Goal: Find specific page/section: Find specific page/section

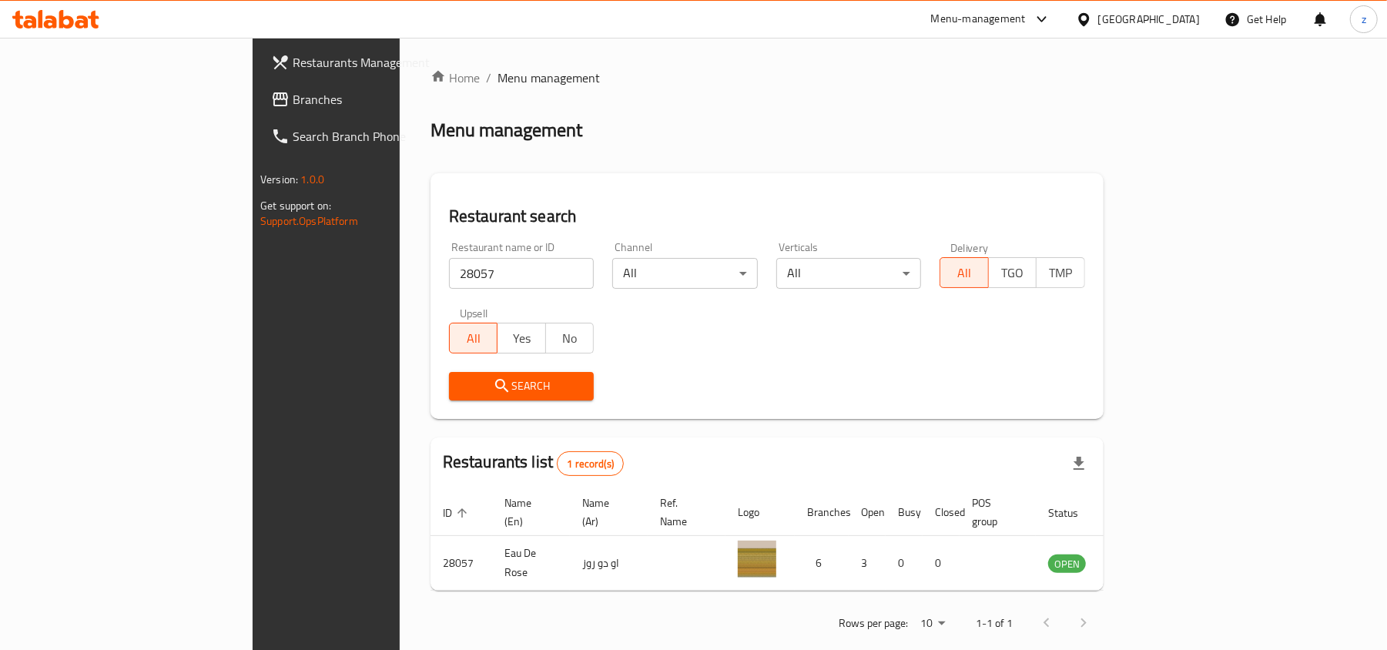
click at [259, 86] on link "Branches" at bounding box center [372, 99] width 226 height 37
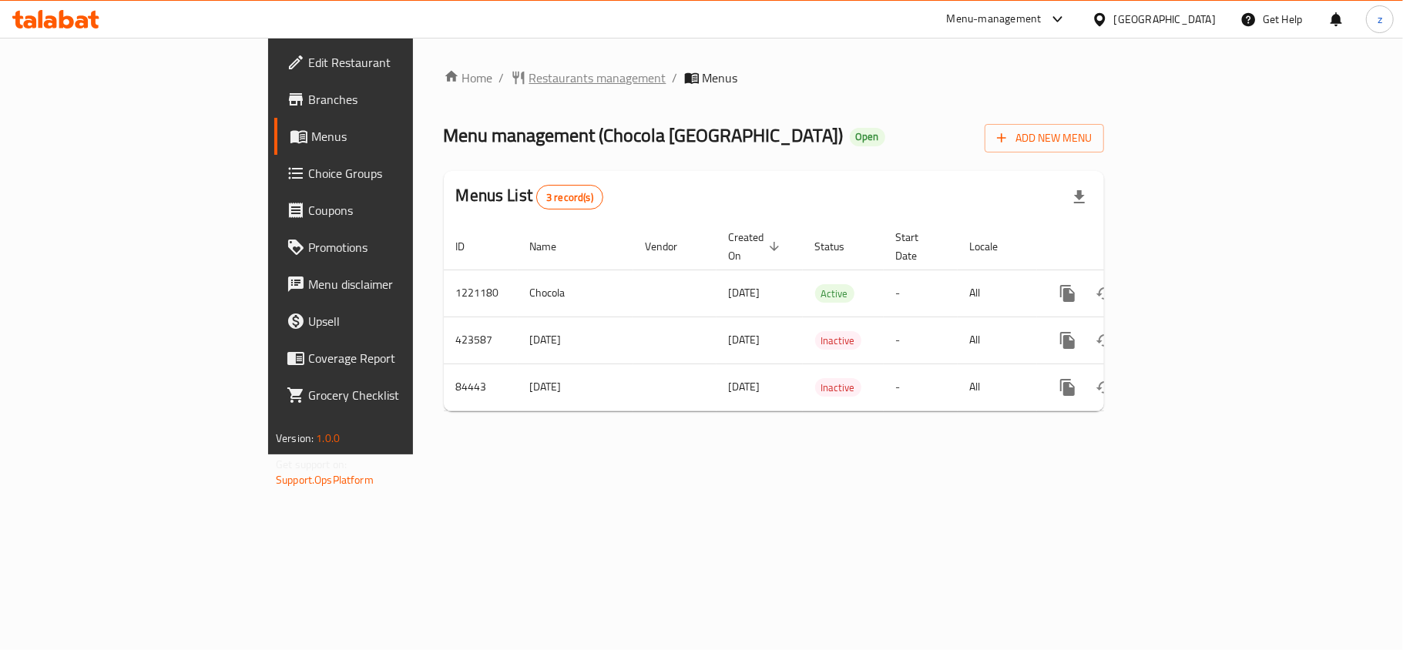
click at [529, 78] on span "Restaurants management" at bounding box center [597, 78] width 137 height 18
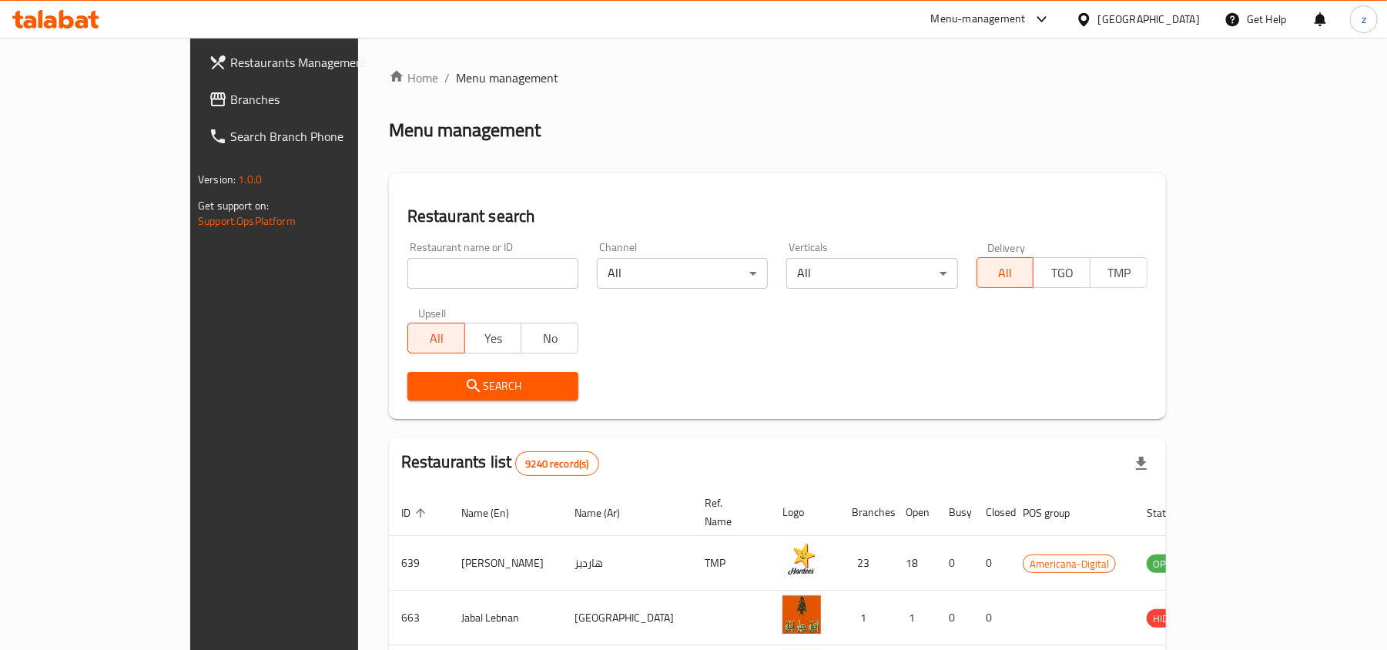
click at [407, 263] on input "search" at bounding box center [492, 273] width 171 height 31
paste input "600759"
type input "600759"
click at [407, 373] on button "Search" at bounding box center [492, 386] width 171 height 28
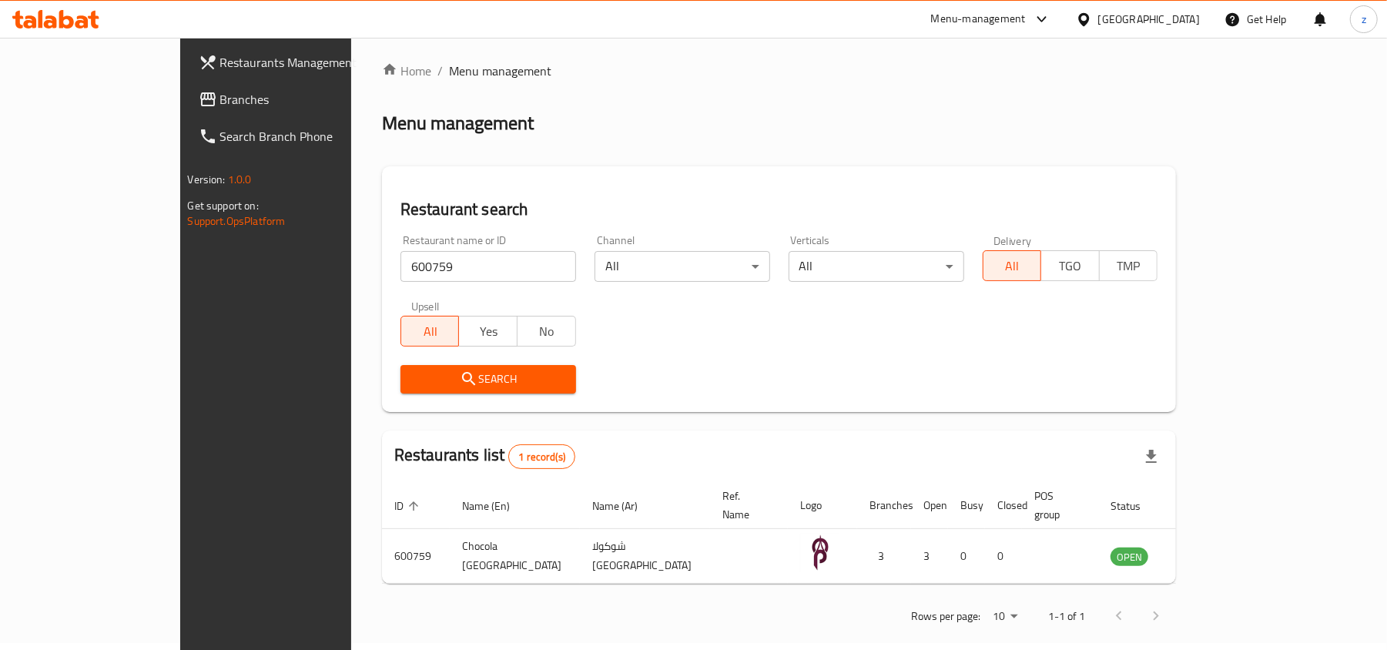
scroll to position [8, 0]
click at [220, 96] on span "Branches" at bounding box center [309, 99] width 179 height 18
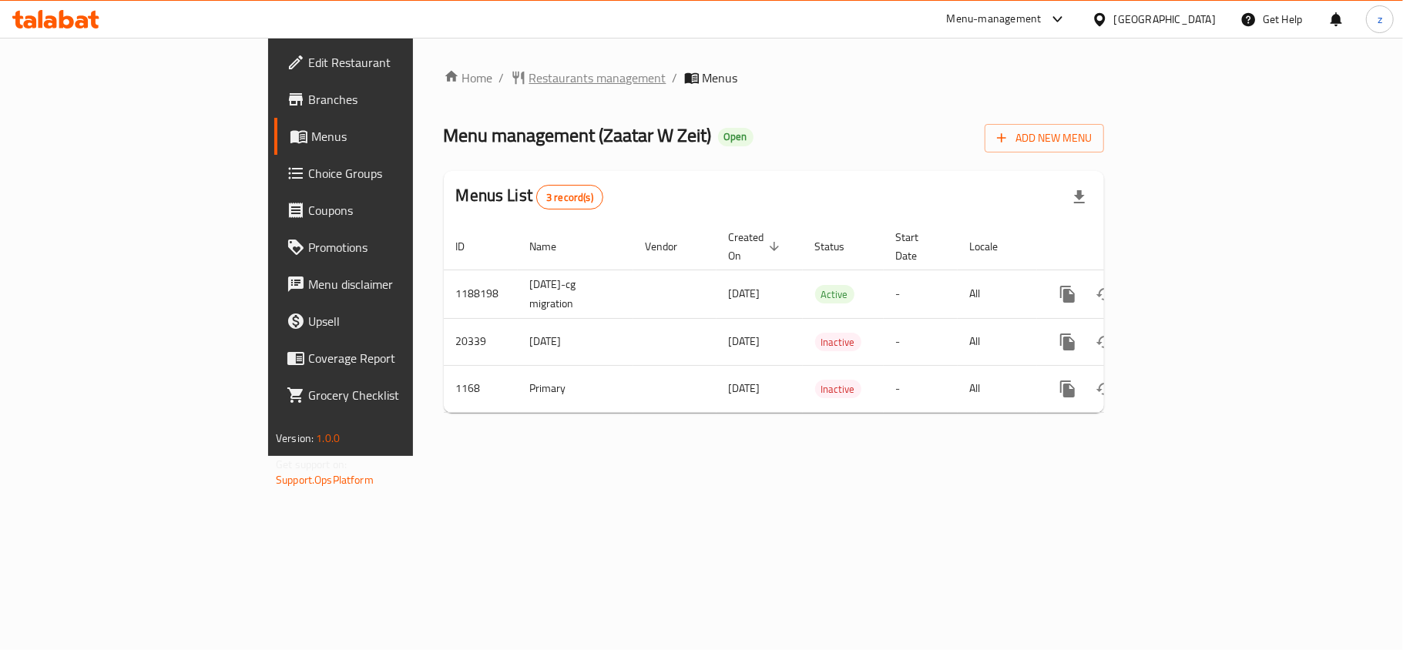
click at [529, 75] on span "Restaurants management" at bounding box center [597, 78] width 137 height 18
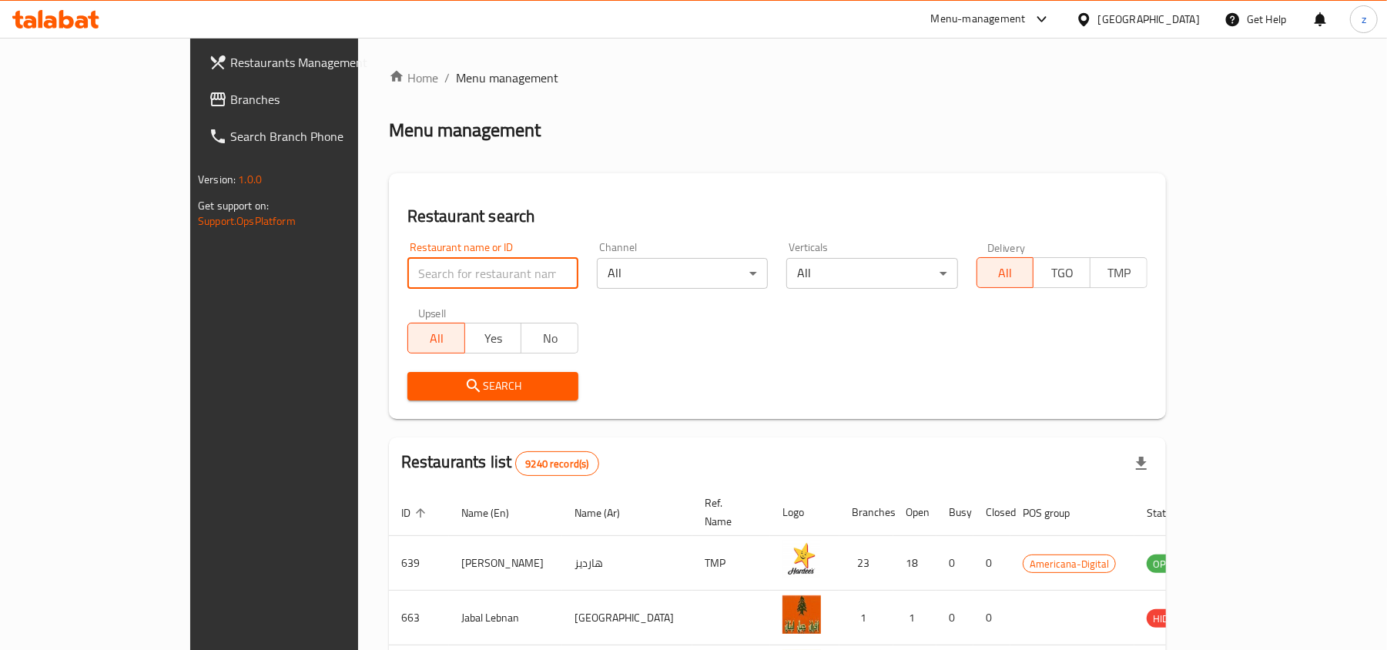
click at [407, 273] on input "search" at bounding box center [492, 273] width 171 height 31
paste input "789"
type input "789"
click at [464, 381] on icon "submit" at bounding box center [473, 386] width 18 height 18
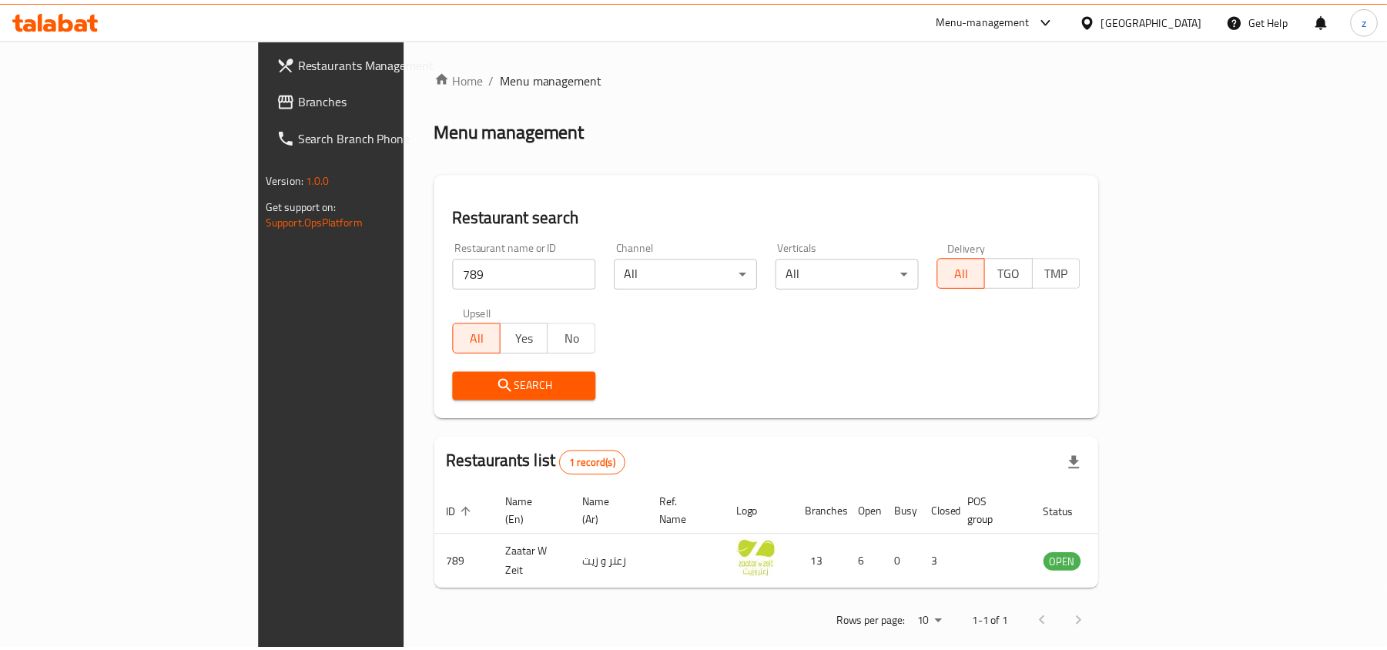
scroll to position [8, 0]
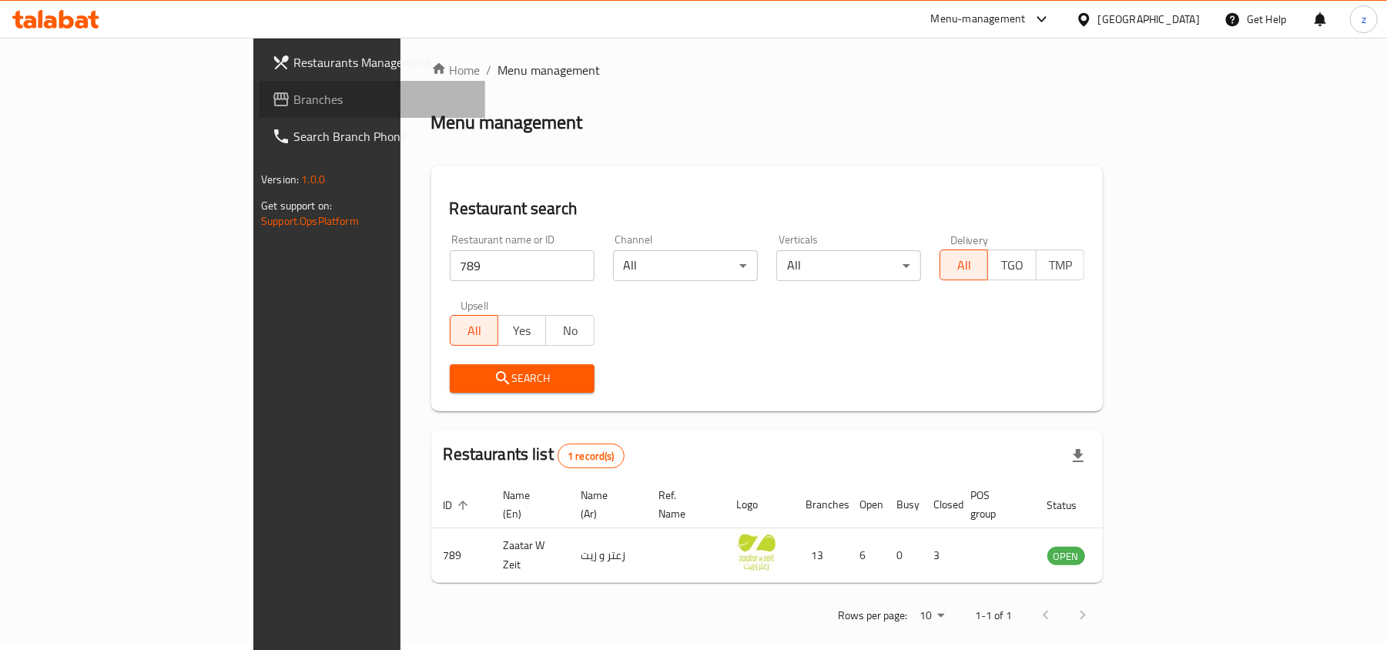
click at [293, 93] on span "Branches" at bounding box center [382, 99] width 179 height 18
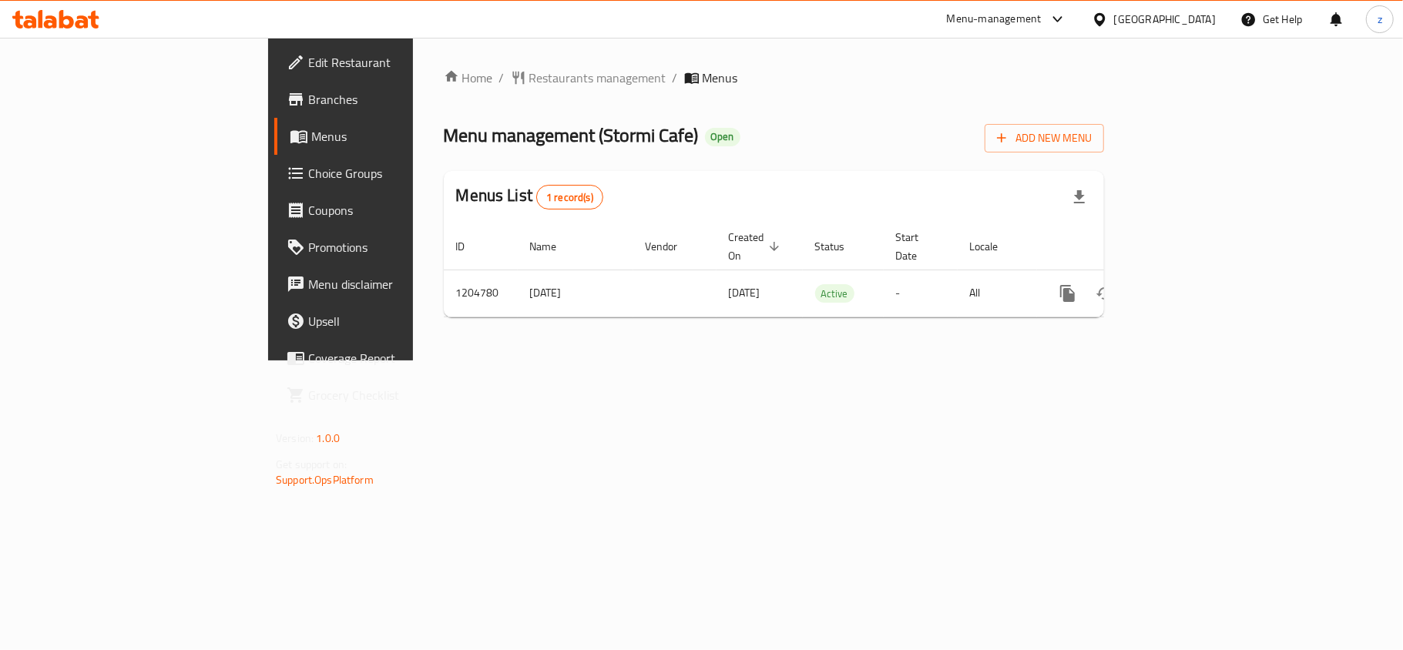
click at [617, 89] on div "Home / Restaurants management / Menus Menu management ( Stormi Cafe ) Open Add …" at bounding box center [774, 199] width 660 height 261
click at [529, 75] on span "Restaurants management" at bounding box center [597, 78] width 137 height 18
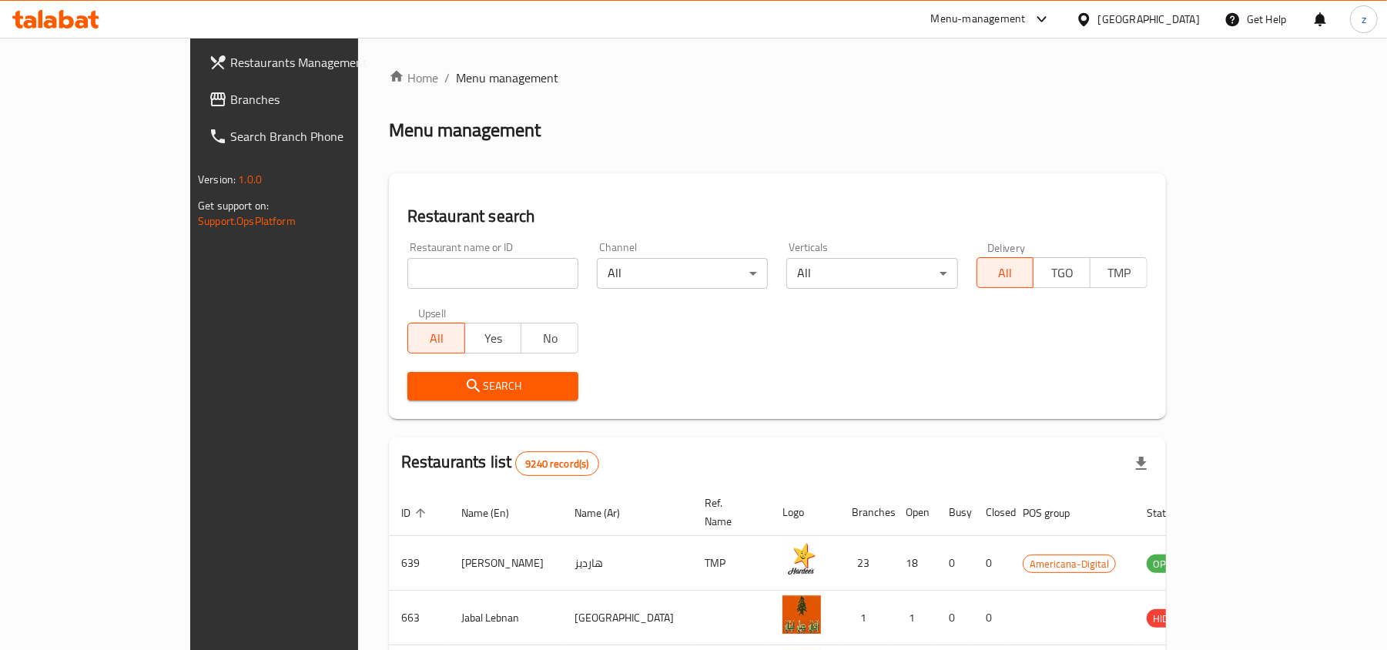
click at [435, 273] on input "search" at bounding box center [492, 273] width 171 height 31
paste input "669945"
type input "669945"
click at [423, 377] on span "Search" at bounding box center [493, 386] width 146 height 19
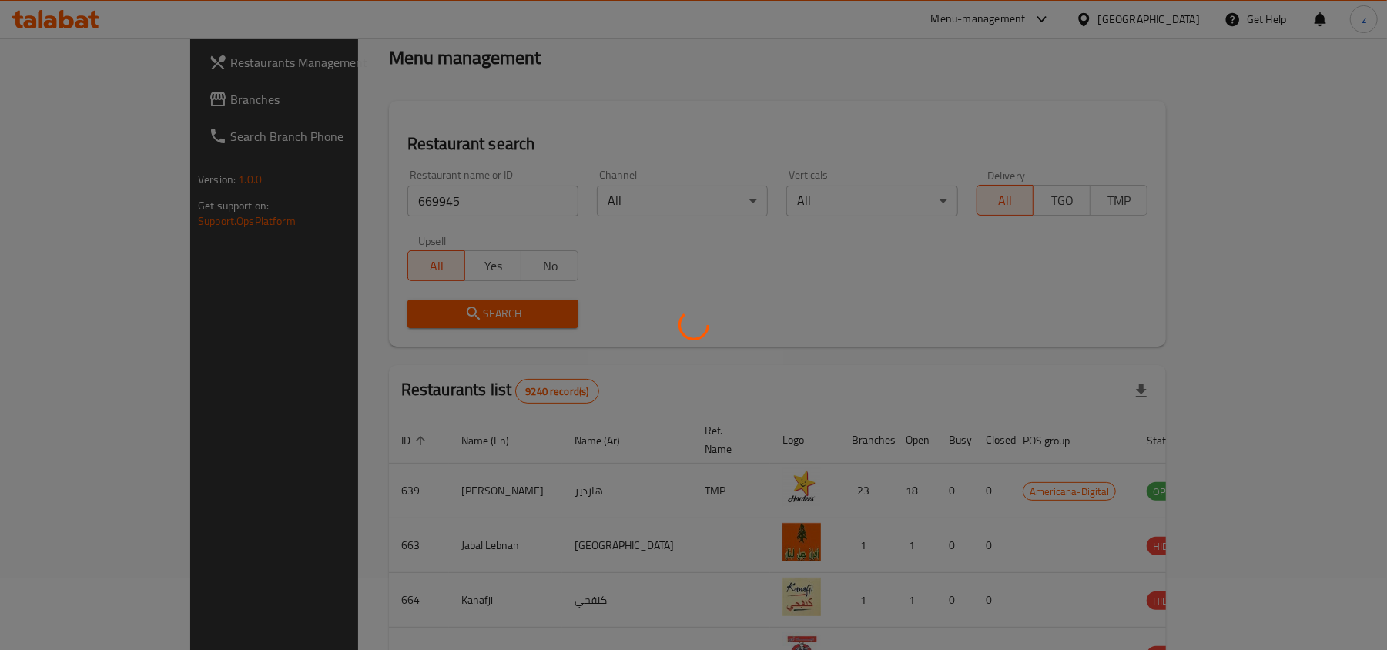
scroll to position [8, 0]
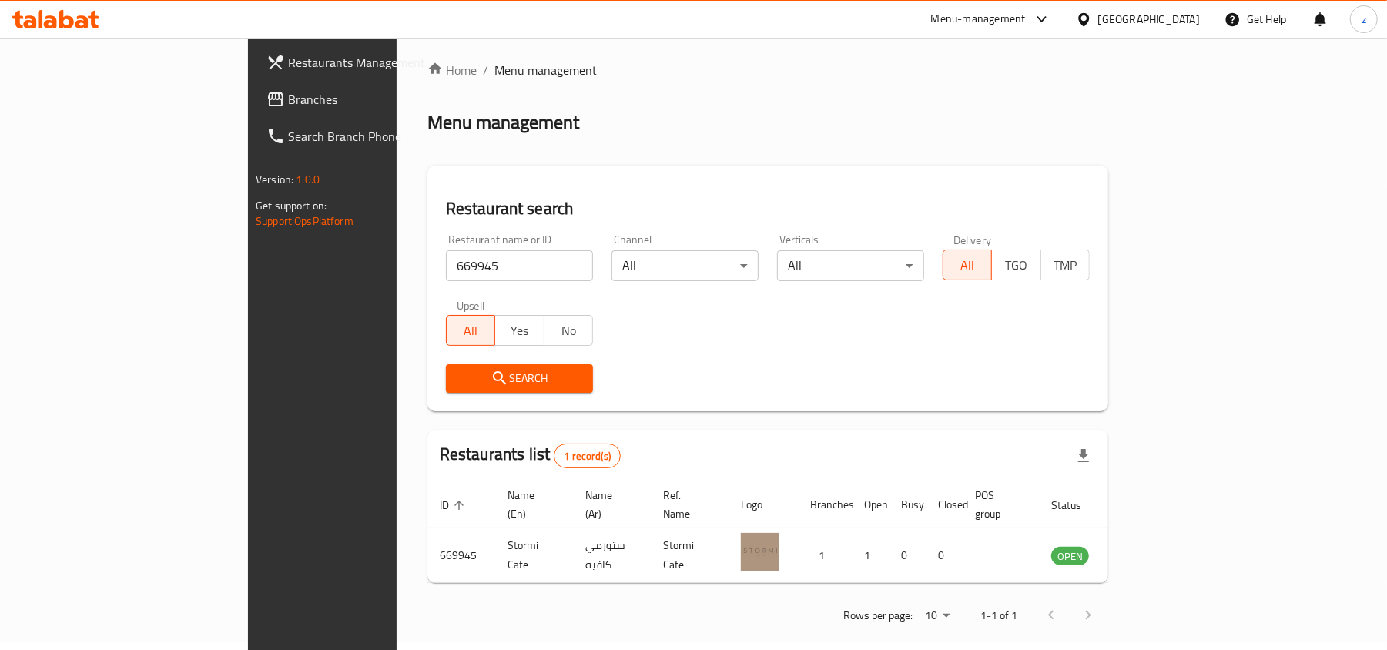
click at [288, 96] on span "Branches" at bounding box center [377, 99] width 179 height 18
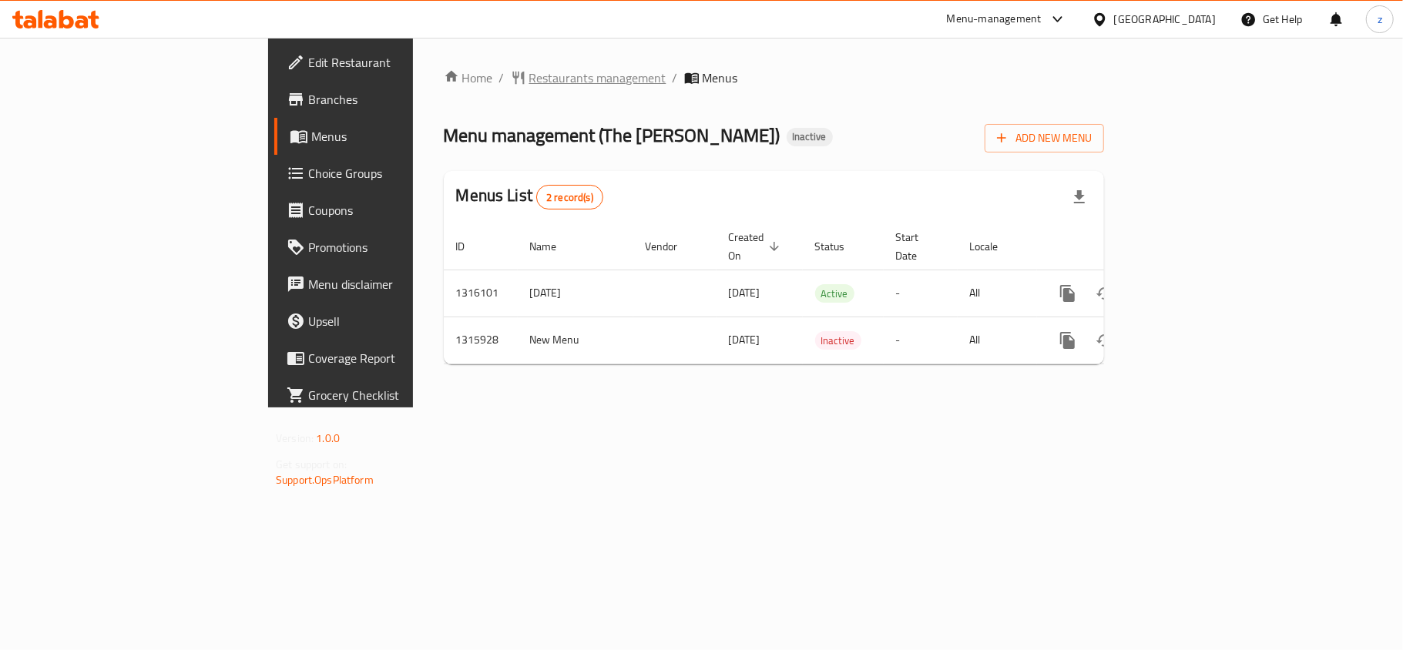
click at [529, 80] on span "Restaurants management" at bounding box center [597, 78] width 137 height 18
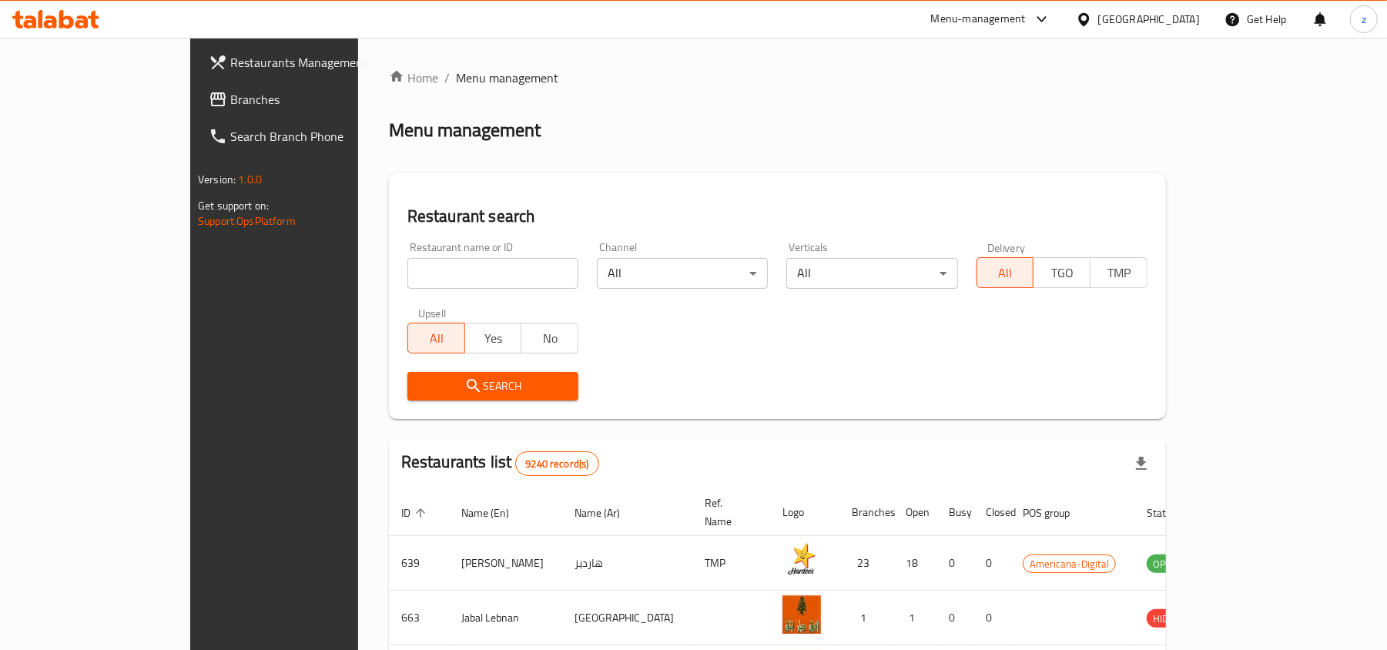
click at [407, 269] on input "search" at bounding box center [492, 273] width 171 height 31
paste input "707468"
type input "707468"
click at [402, 401] on div "Search" at bounding box center [492, 386] width 189 height 47
click at [420, 387] on span "Search" at bounding box center [493, 386] width 146 height 19
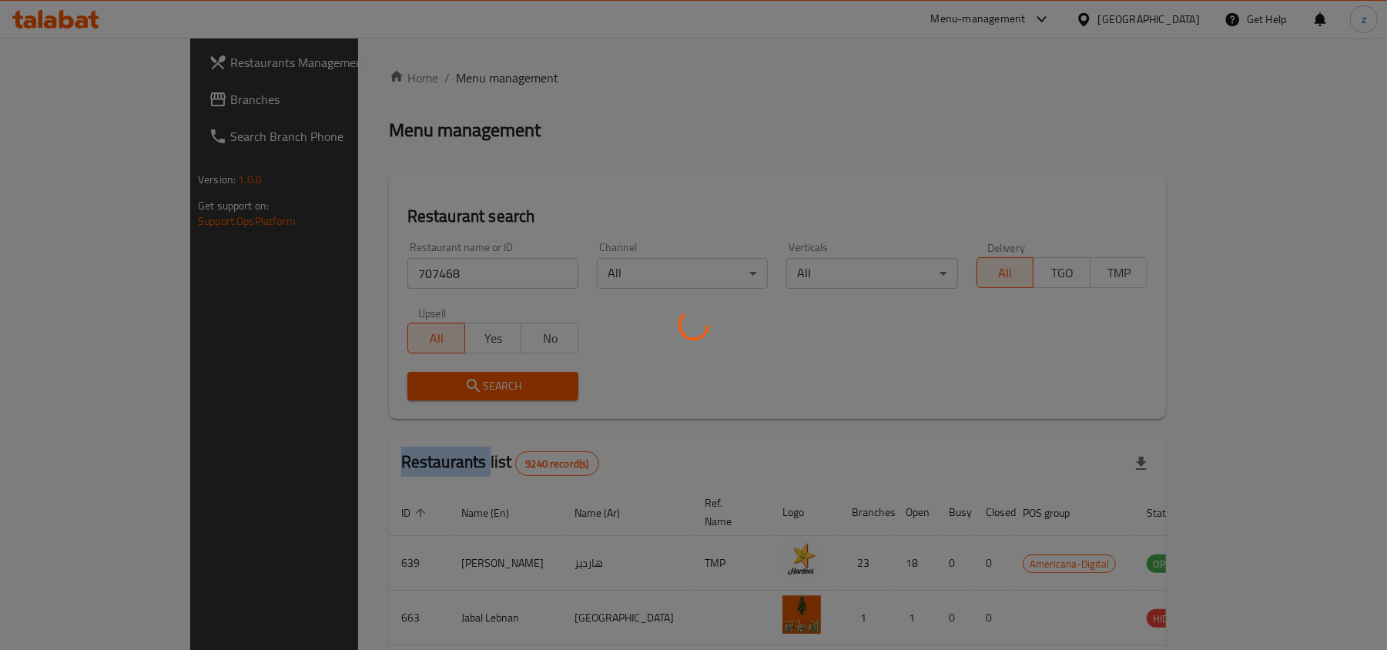
click at [407, 387] on div at bounding box center [693, 325] width 1387 height 650
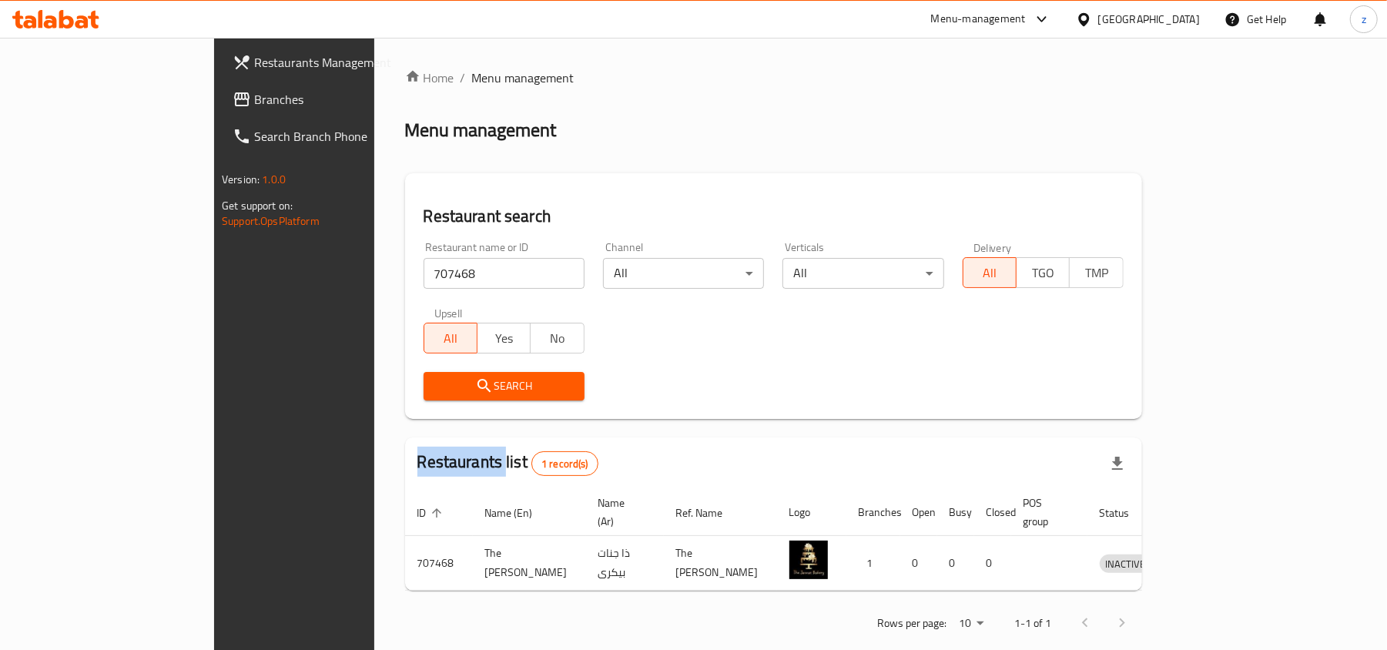
scroll to position [8, 0]
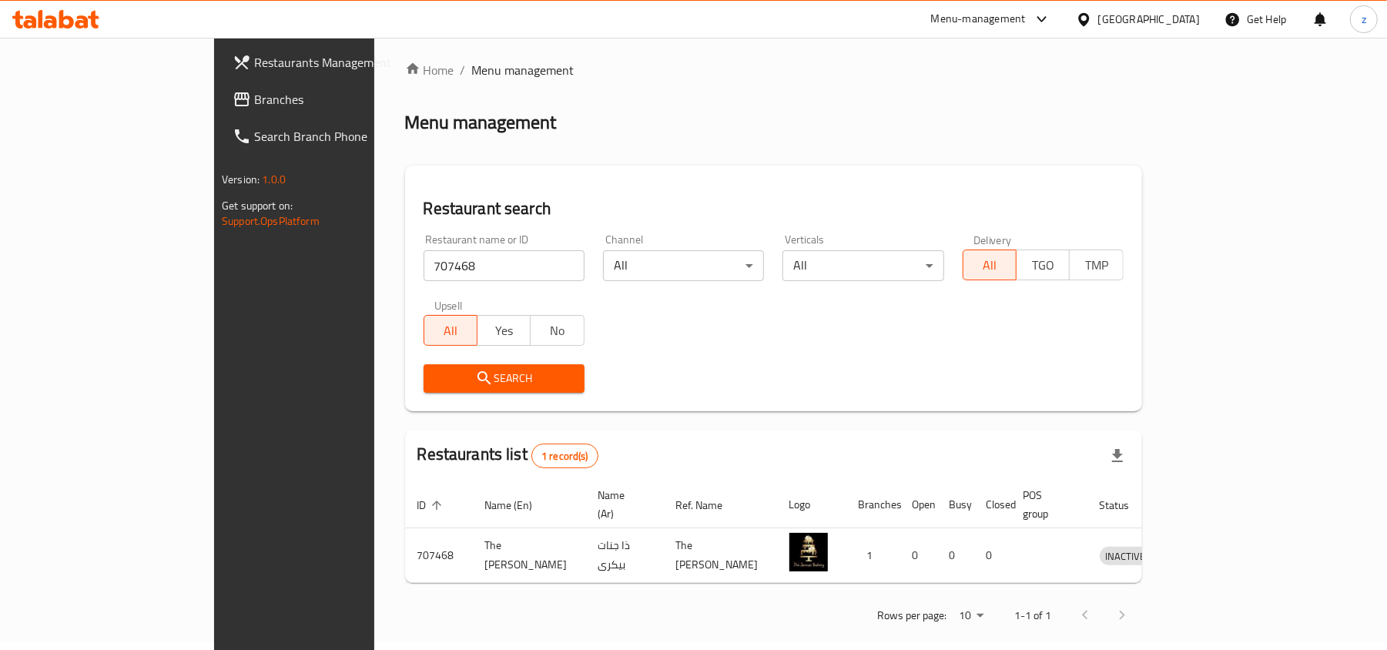
click at [620, 407] on div "Restaurant search Restaurant name or ID 707468 Restaurant name or ID Channel Al…" at bounding box center [773, 289] width 737 height 246
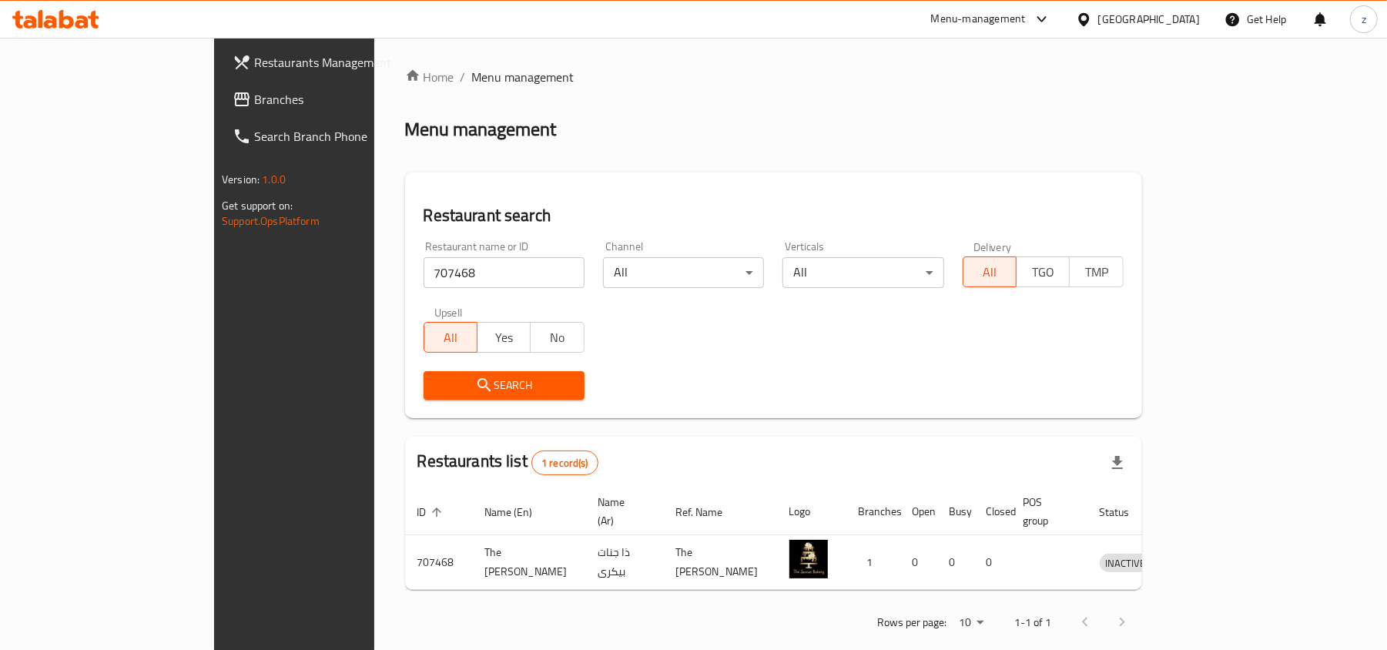
scroll to position [0, 0]
